Goal: Task Accomplishment & Management: Manage account settings

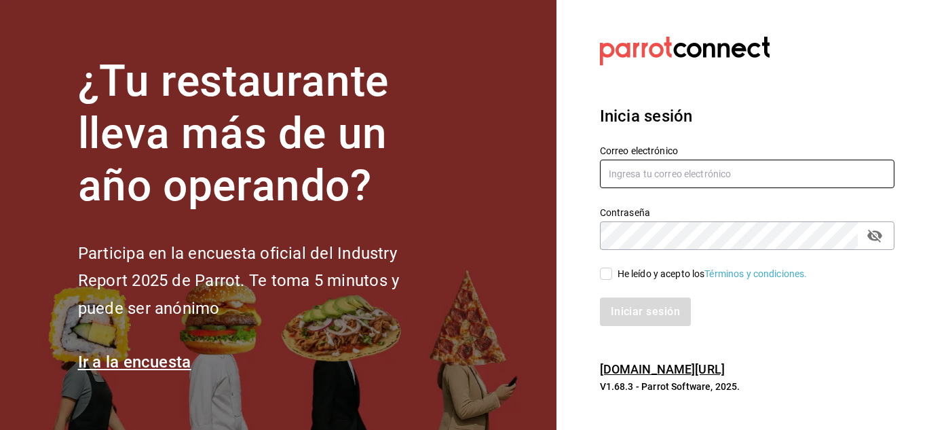
click at [656, 174] on input "text" at bounding box center [747, 173] width 295 height 29
paste input "chefamurillo@gmail.com"
type input "chefamurillo@gmail.com"
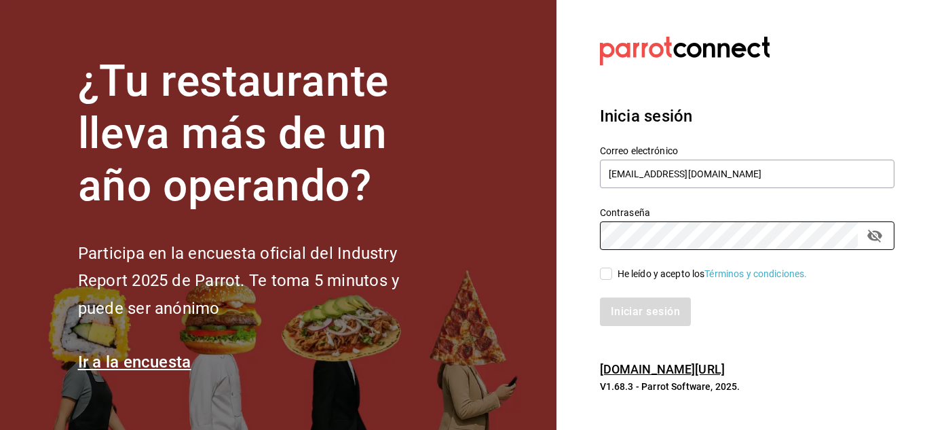
click at [607, 275] on input "He leído y acepto los Términos y condiciones." at bounding box center [606, 273] width 12 height 12
checkbox input "true"
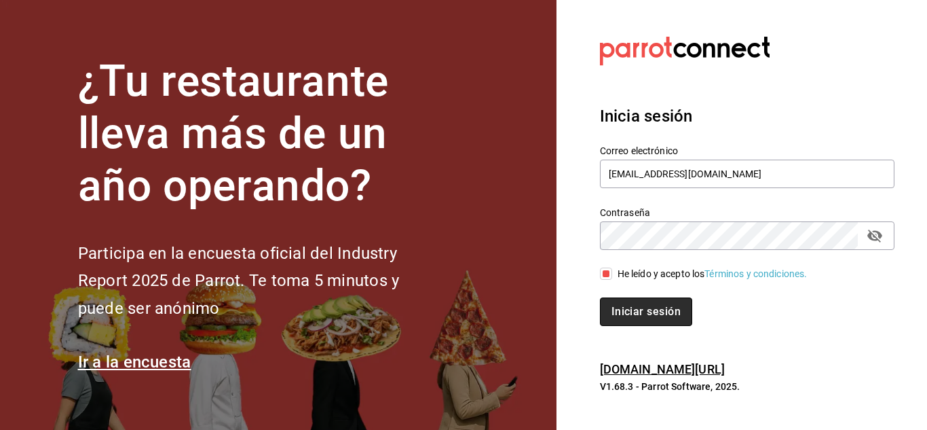
click at [628, 305] on button "Iniciar sesión" at bounding box center [646, 311] width 92 height 29
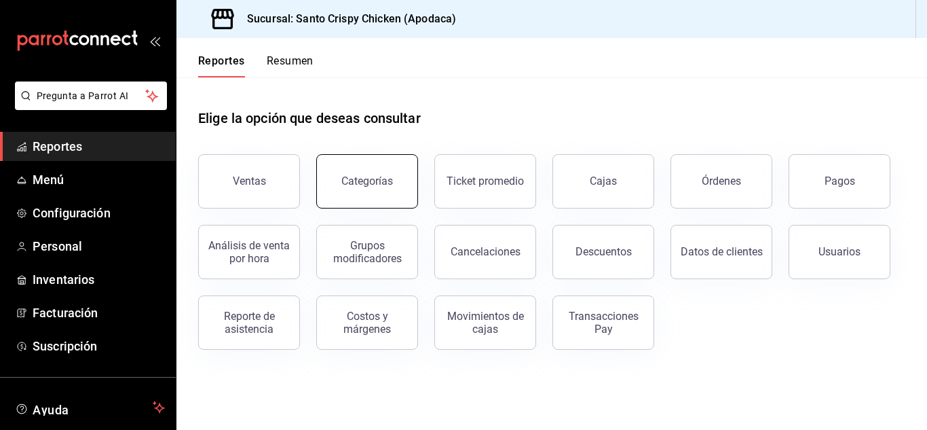
click at [362, 178] on div "Categorías" at bounding box center [367, 180] width 52 height 13
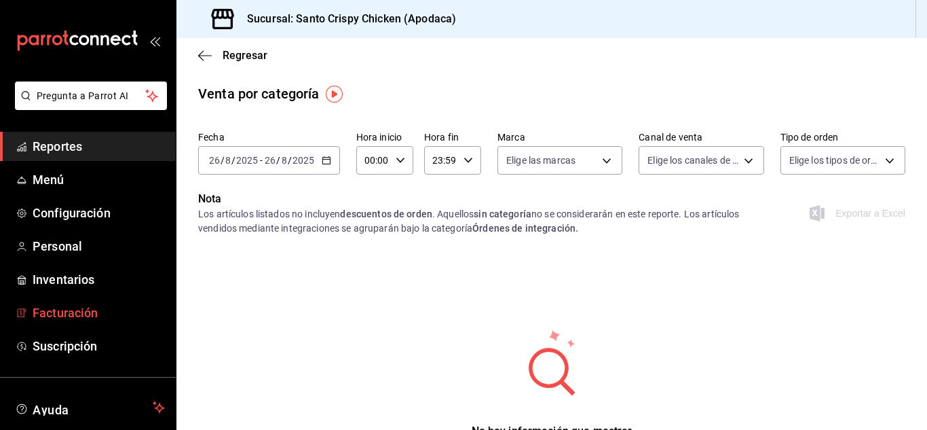
click at [57, 311] on span "Facturación" at bounding box center [99, 312] width 132 height 18
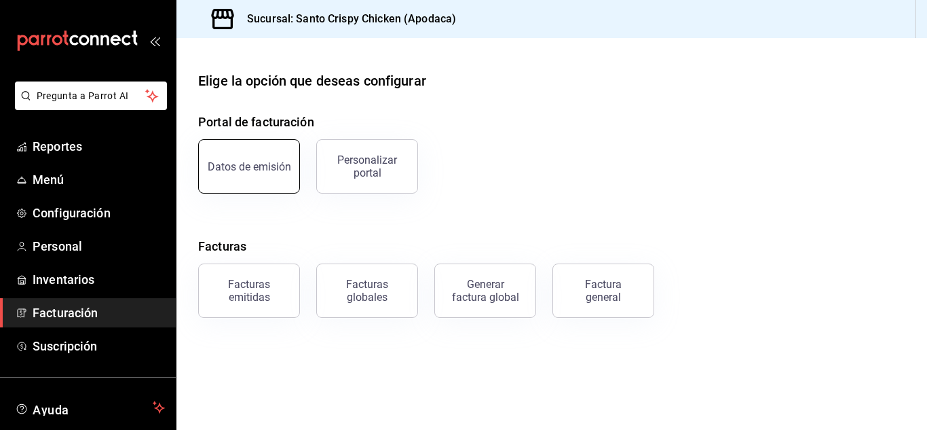
click at [244, 159] on button "Datos de emisión" at bounding box center [249, 166] width 102 height 54
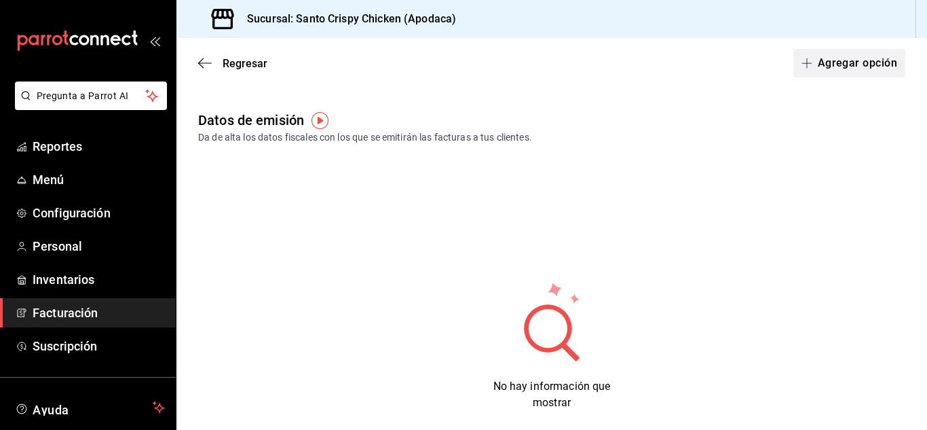
click at [855, 64] on button "Agregar opción" at bounding box center [849, 63] width 112 height 29
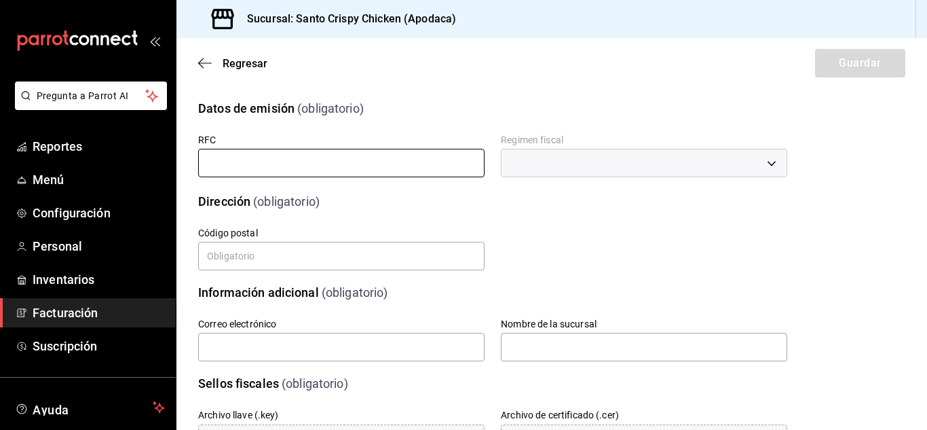
click at [381, 169] on input "text" at bounding box center [341, 163] width 286 height 29
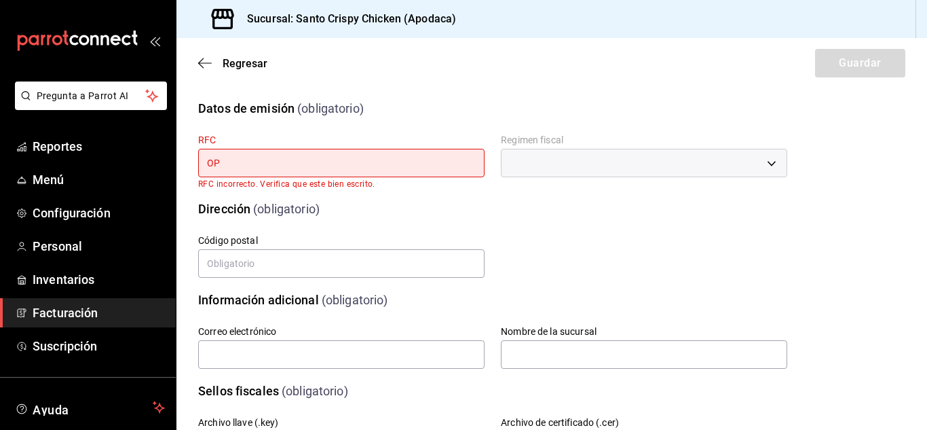
type input "O"
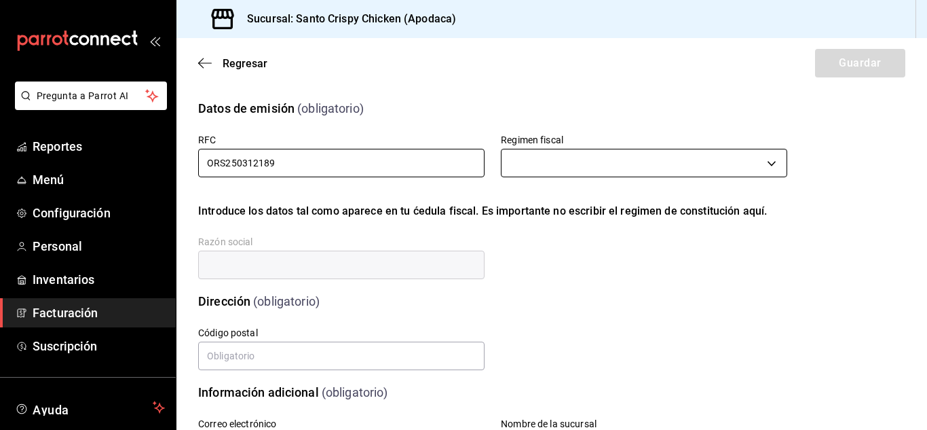
type input "ORS250312189"
click at [552, 168] on body "Pregunta a Parrot AI Reportes Menú Configuración Personal Inventarios Facturaci…" at bounding box center [463, 215] width 927 height 430
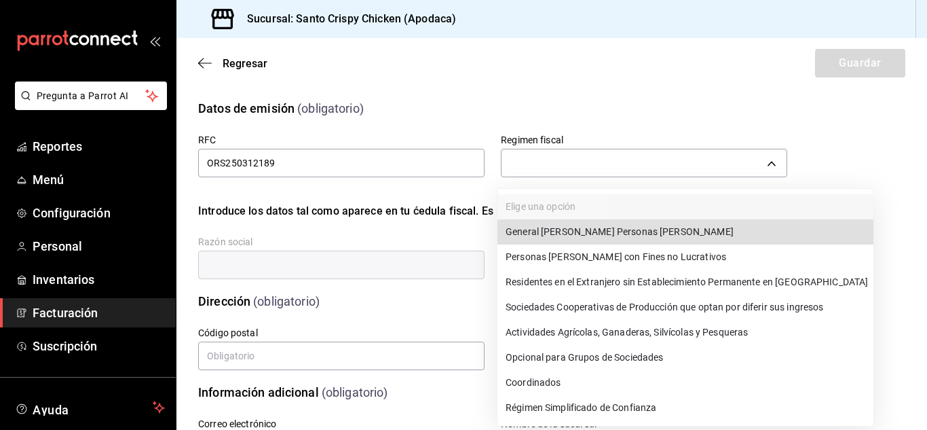
click at [531, 229] on li "General [PERSON_NAME] Personas [PERSON_NAME]" at bounding box center [685, 231] width 376 height 25
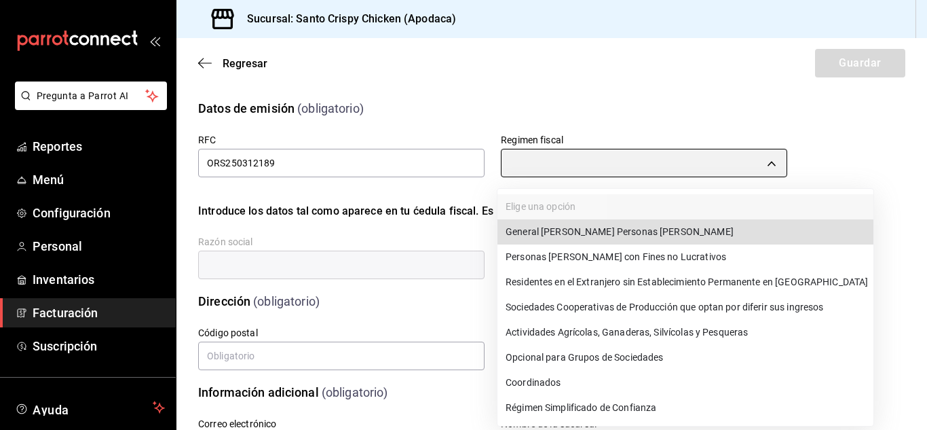
type input "601"
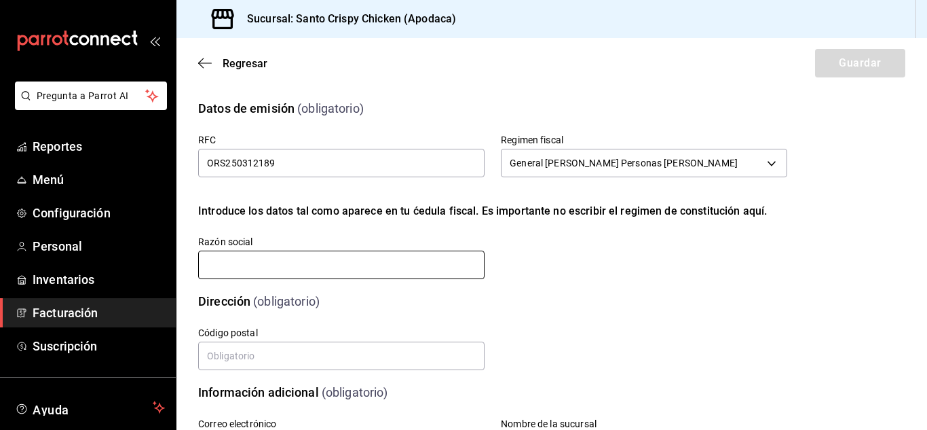
click at [285, 264] on input "text" at bounding box center [341, 264] width 286 height 29
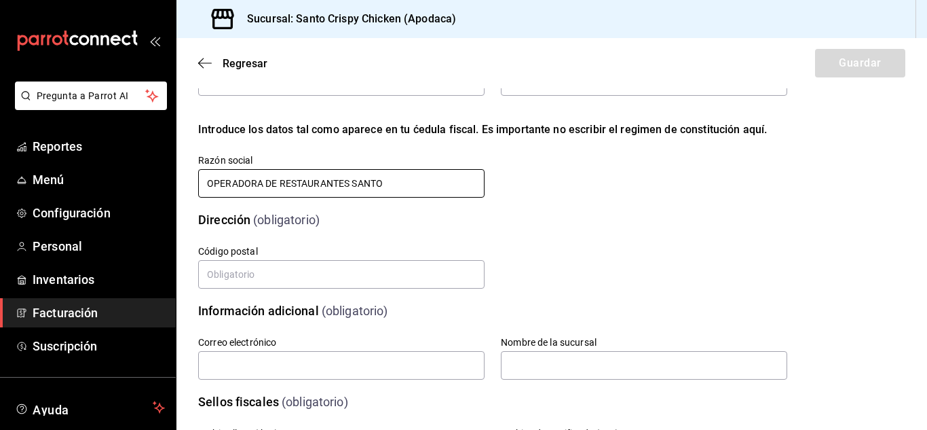
scroll to position [124, 0]
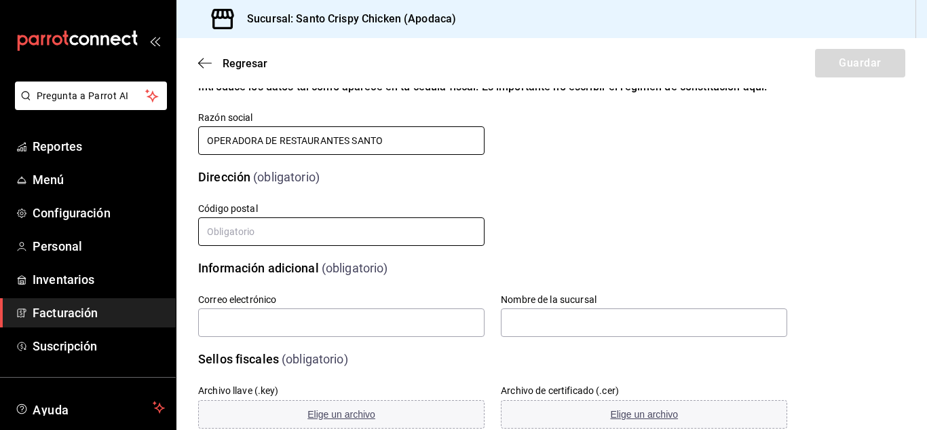
type input "OPERADORA DE RESTAURANTES SANTO"
click at [233, 229] on input "text" at bounding box center [341, 231] width 286 height 29
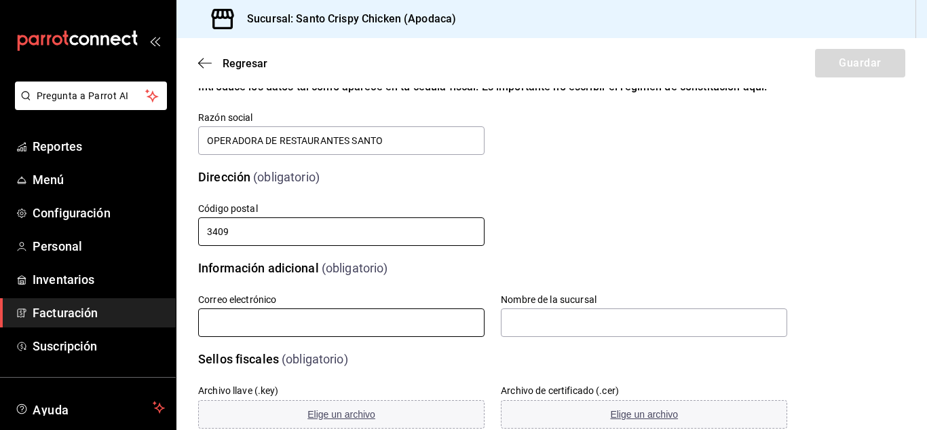
type input "3409"
click at [252, 325] on input "text" at bounding box center [341, 322] width 286 height 29
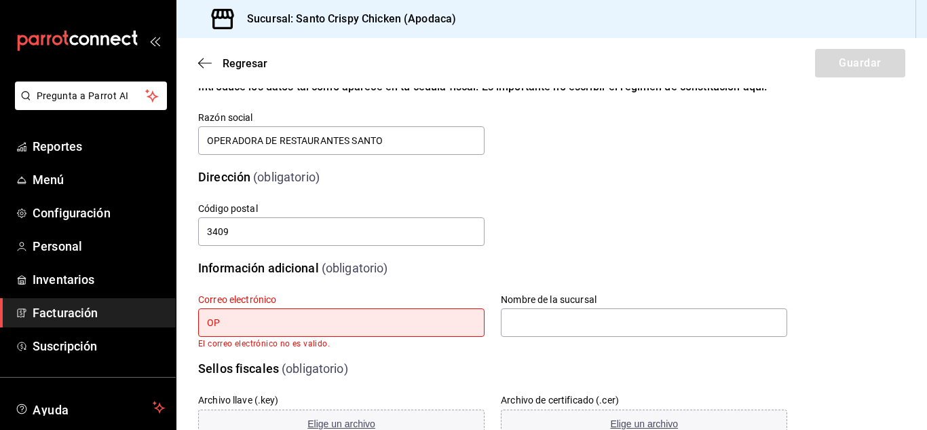
type input "O"
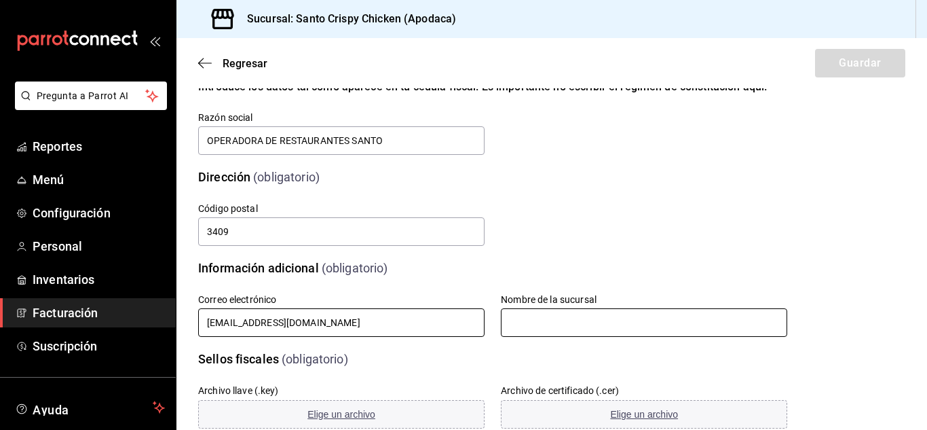
type input "[EMAIL_ADDRESS][DOMAIN_NAME]"
click at [518, 328] on input "text" at bounding box center [644, 322] width 286 height 29
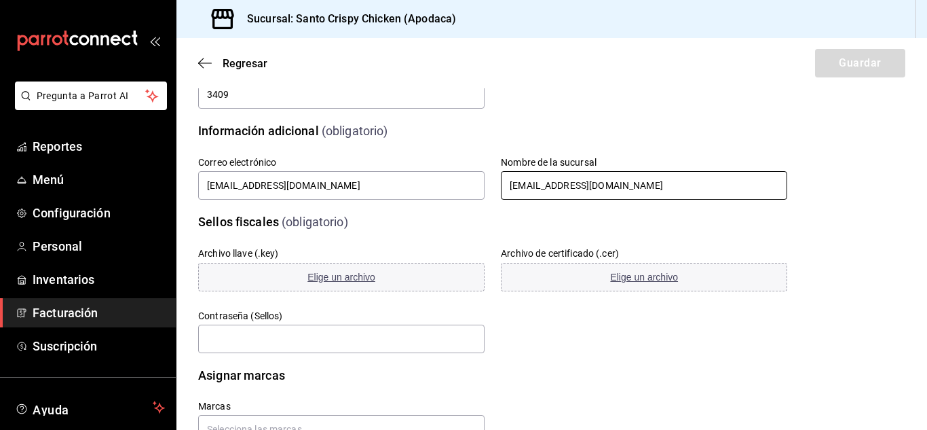
scroll to position [265, 0]
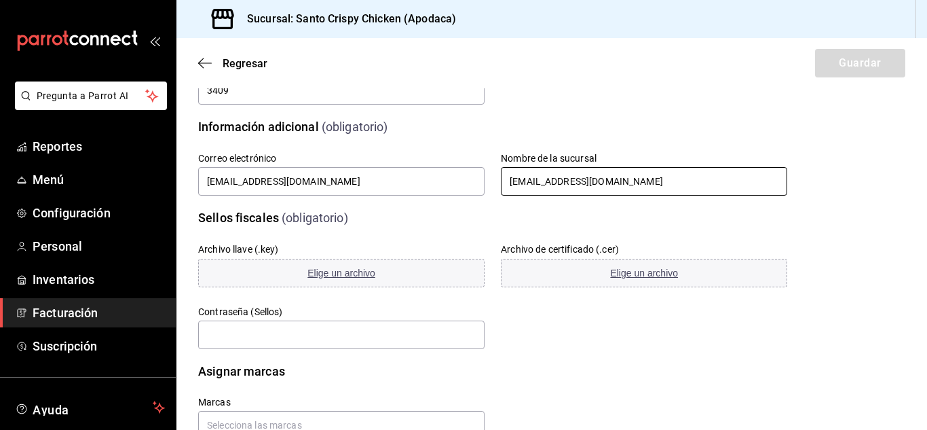
type input "[EMAIL_ADDRESS][DOMAIN_NAME]"
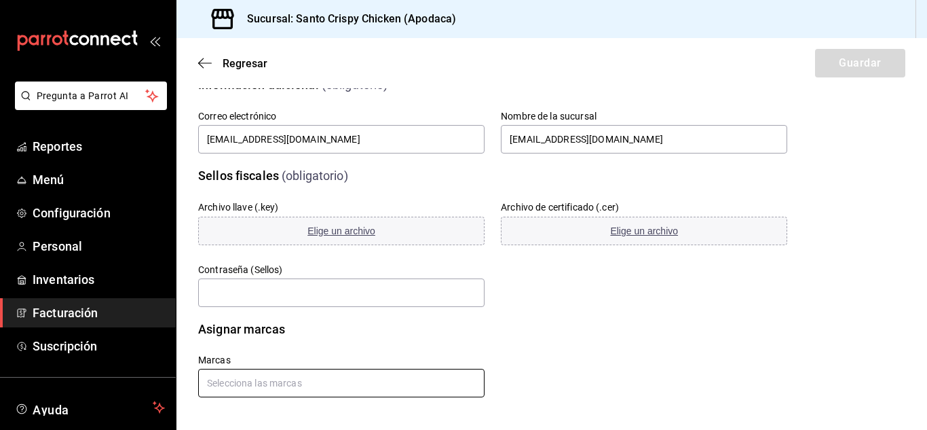
click at [300, 388] on input "text" at bounding box center [341, 382] width 286 height 29
click at [301, 354] on li "Santo Crispy Chicken - Apodaca" at bounding box center [339, 352] width 282 height 22
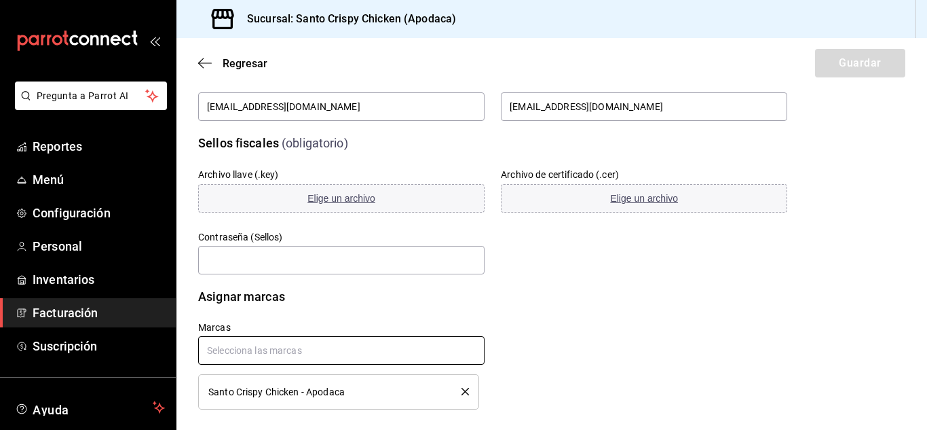
scroll to position [353, 0]
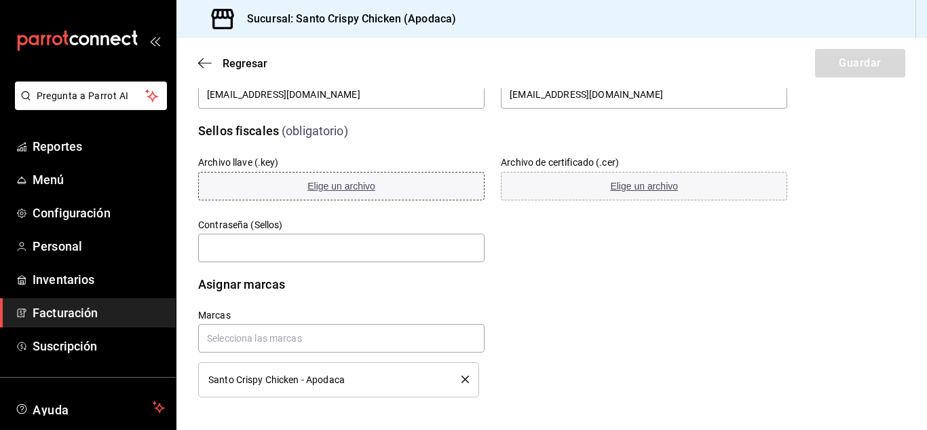
click at [346, 182] on span "Elige un archivo" at bounding box center [341, 186] width 68 height 11
click at [362, 190] on span "Elige un archivo" at bounding box center [341, 186] width 68 height 11
click at [637, 176] on button "Elige un archivo" at bounding box center [644, 186] width 286 height 29
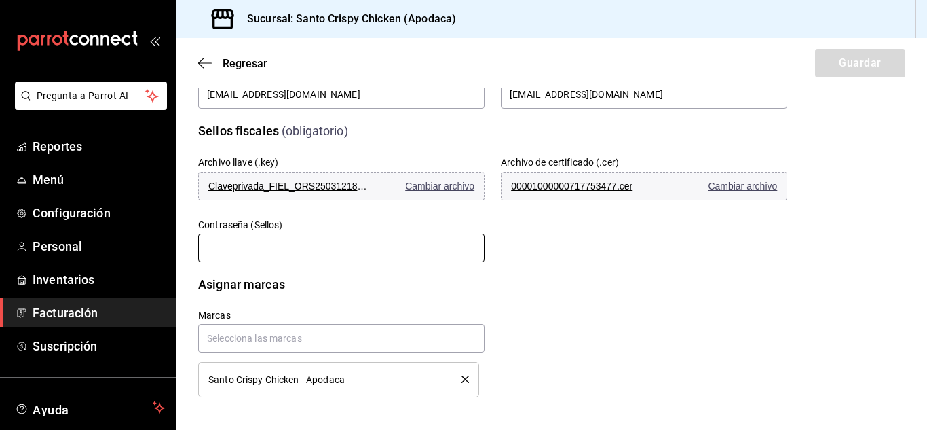
click at [280, 253] on input "text" at bounding box center [341, 247] width 286 height 29
type input "murmariba"
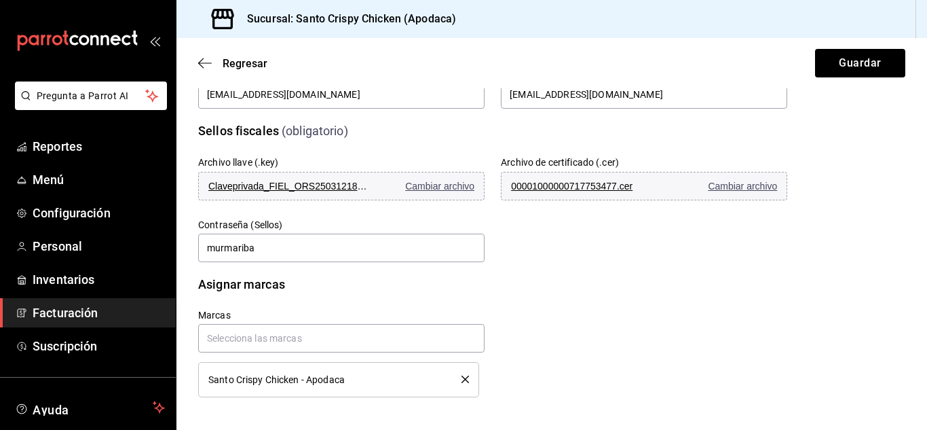
click at [607, 306] on div "Marcas Santo Crispy Chicken - Apodaca" at bounding box center [477, 337] width 622 height 120
click at [846, 52] on button "Guardar" at bounding box center [860, 63] width 90 height 29
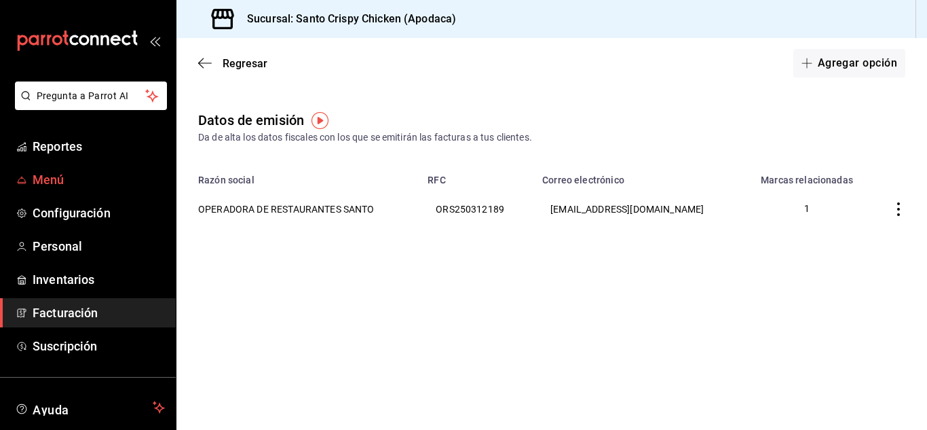
click at [75, 181] on span "Menú" at bounding box center [99, 179] width 132 height 18
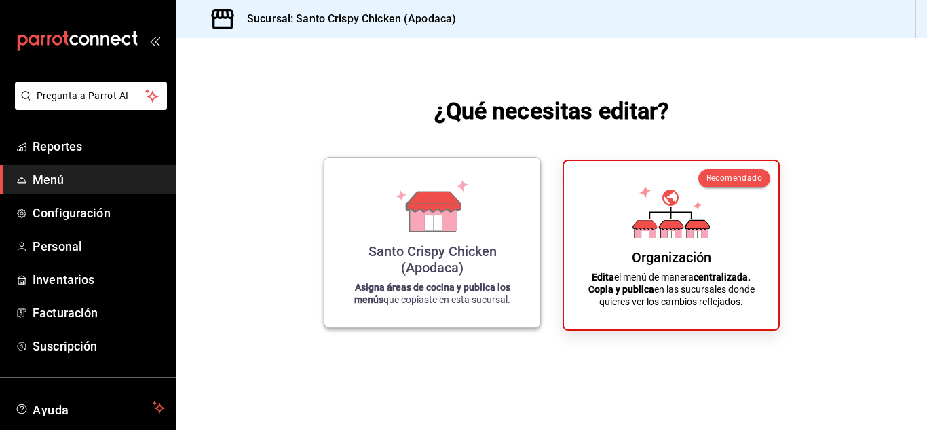
click at [417, 237] on div "Santo Crispy Chicken (Apodaca) Asigna áreas de cocina y publica los menús que c…" at bounding box center [432, 242] width 183 height 148
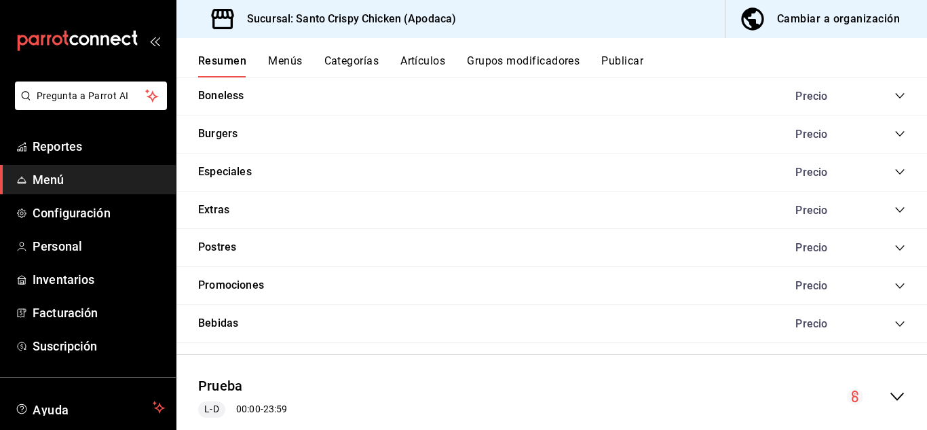
scroll to position [575, 0]
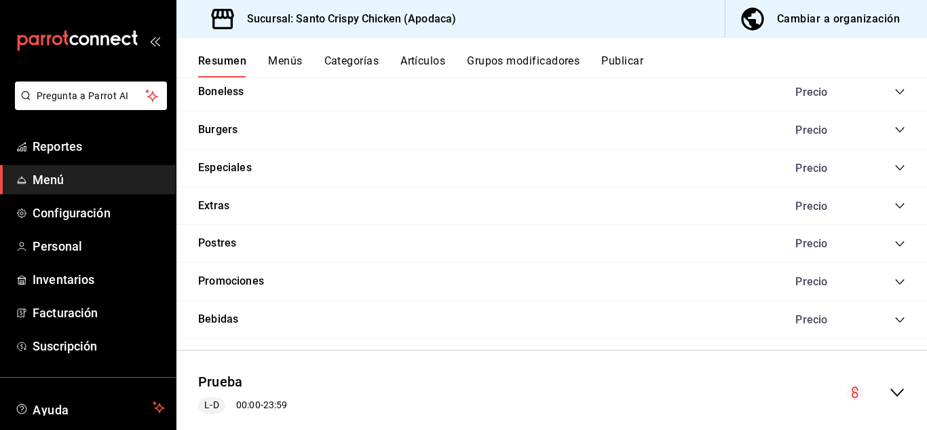
click at [894, 285] on icon "collapse-category-row" at bounding box center [899, 281] width 11 height 11
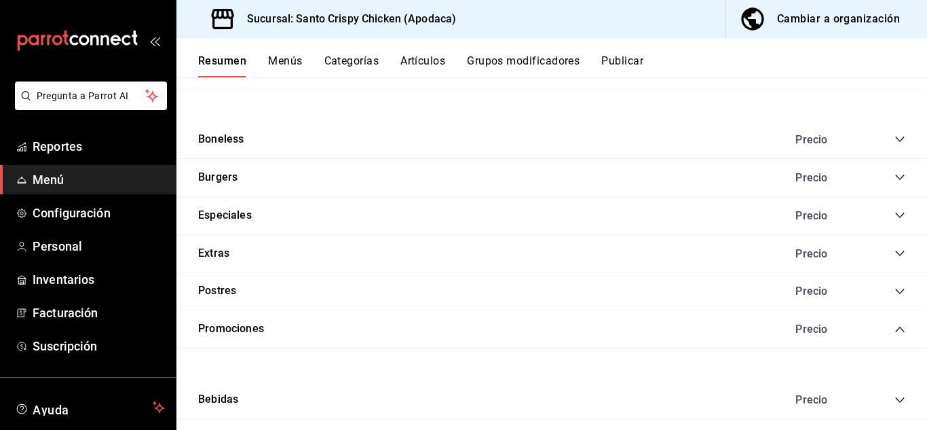
scroll to position [525, 0]
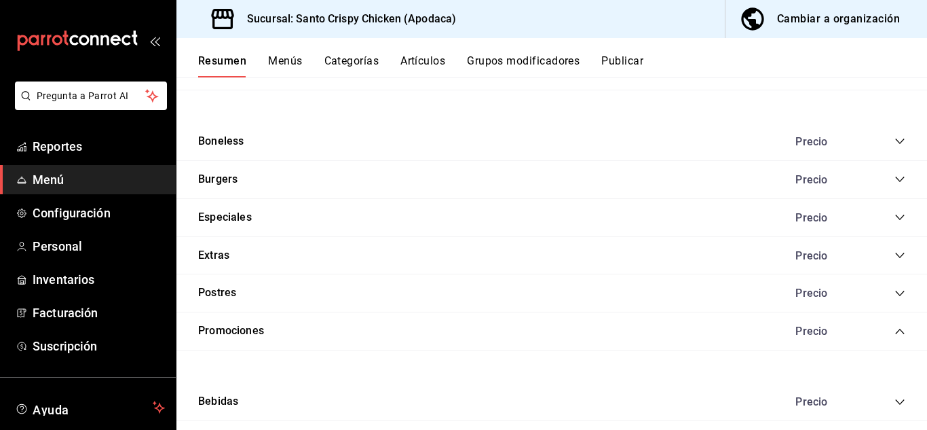
click at [894, 178] on icon "collapse-category-row" at bounding box center [899, 179] width 11 height 11
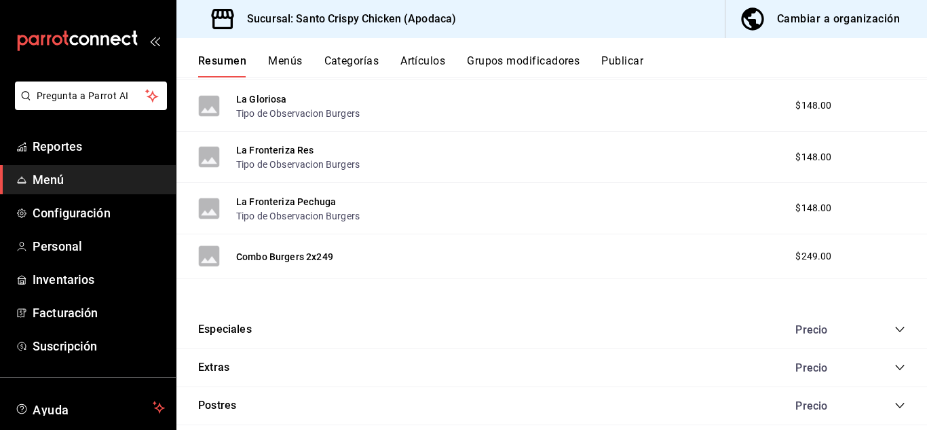
scroll to position [945, 0]
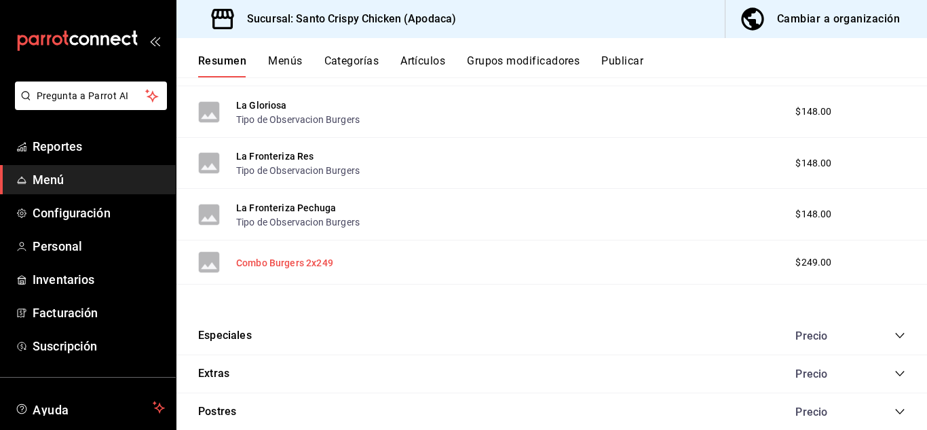
click at [276, 263] on button "Combo Burgers 2x249" at bounding box center [284, 263] width 97 height 14
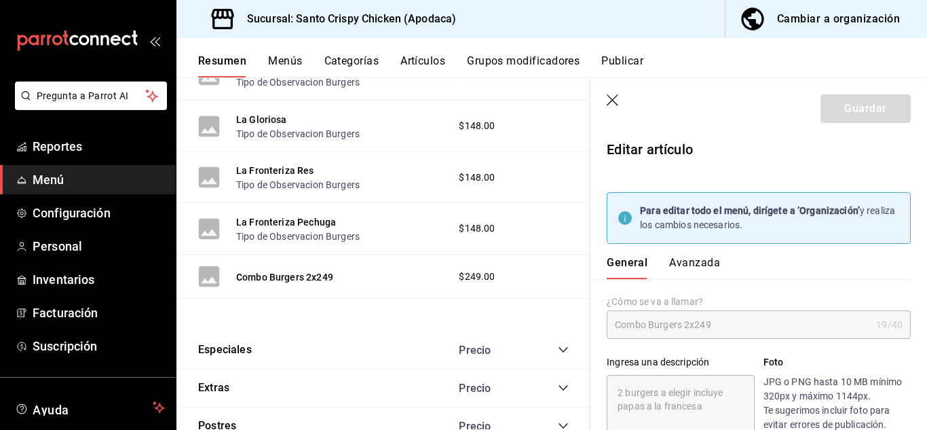
type textarea "x"
type input "$249.00"
type textarea "x"
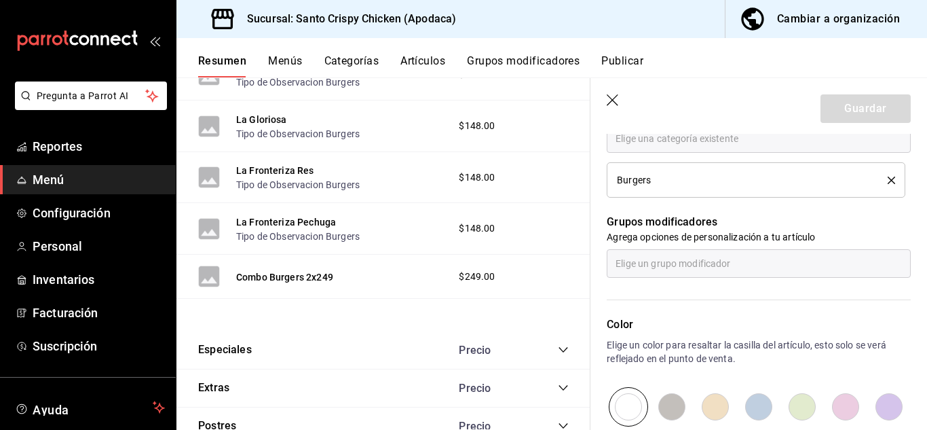
scroll to position [622, 0]
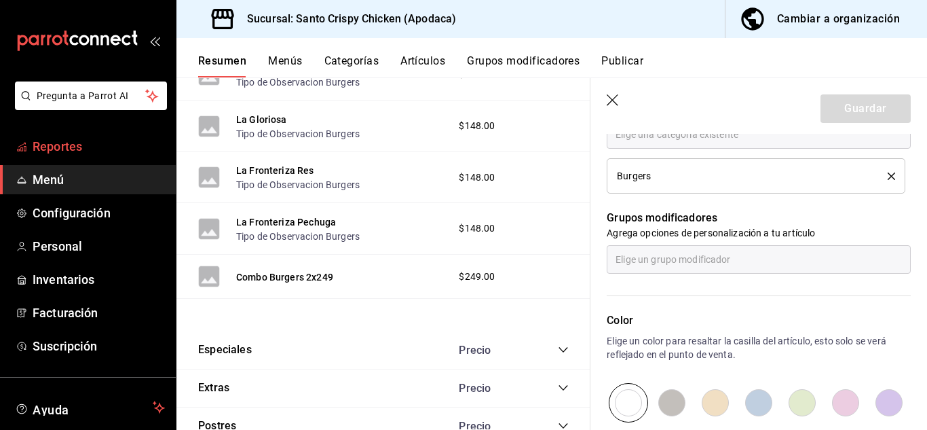
click at [43, 147] on span "Reportes" at bounding box center [99, 146] width 132 height 18
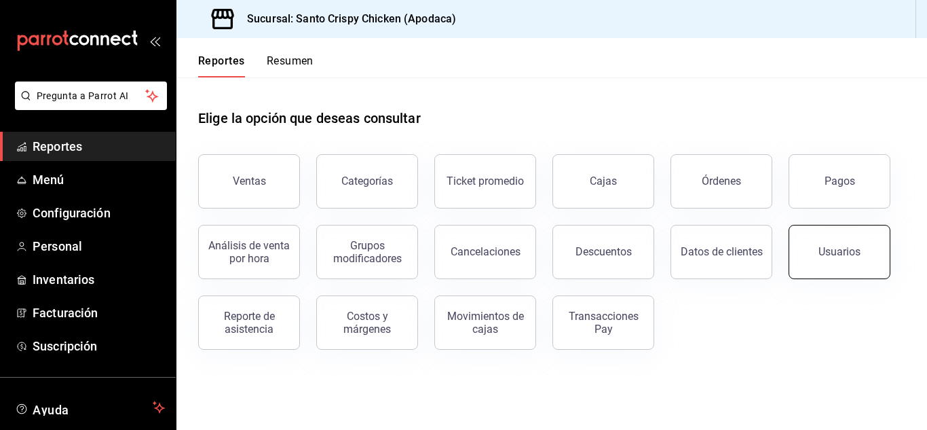
click at [810, 245] on button "Usuarios" at bounding box center [840, 252] width 102 height 54
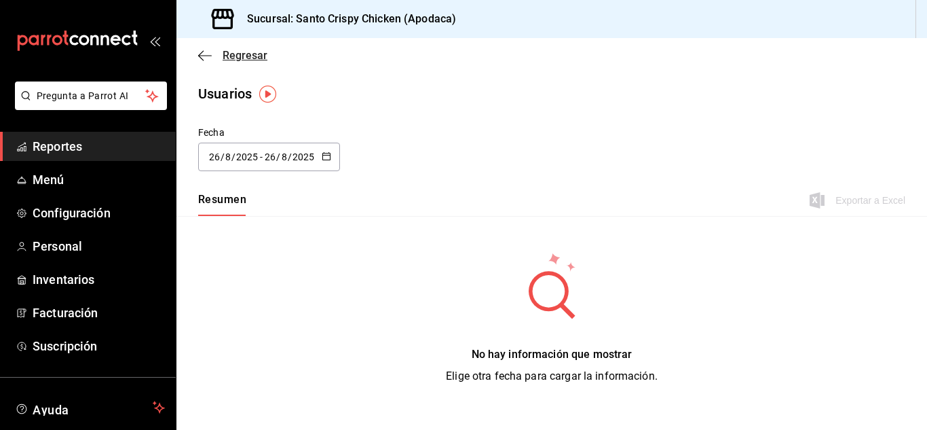
click at [224, 56] on span "Regresar" at bounding box center [245, 55] width 45 height 13
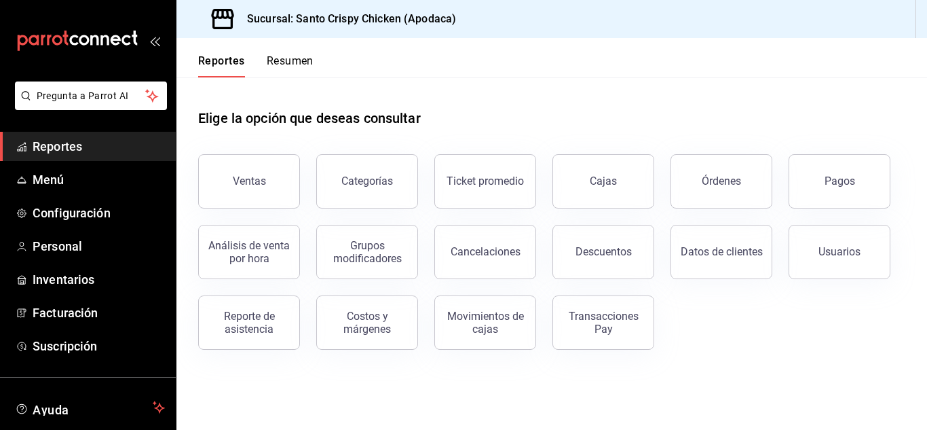
click at [73, 147] on span "Reportes" at bounding box center [99, 146] width 132 height 18
click at [54, 170] on link "Menú" at bounding box center [88, 179] width 176 height 29
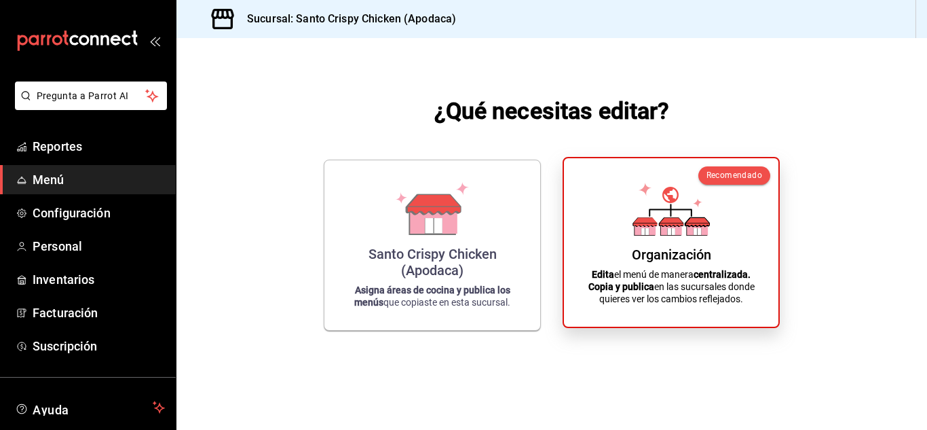
click at [684, 224] on icon at bounding box center [670, 209] width 77 height 53
